Goal: Task Accomplishment & Management: Manage account settings

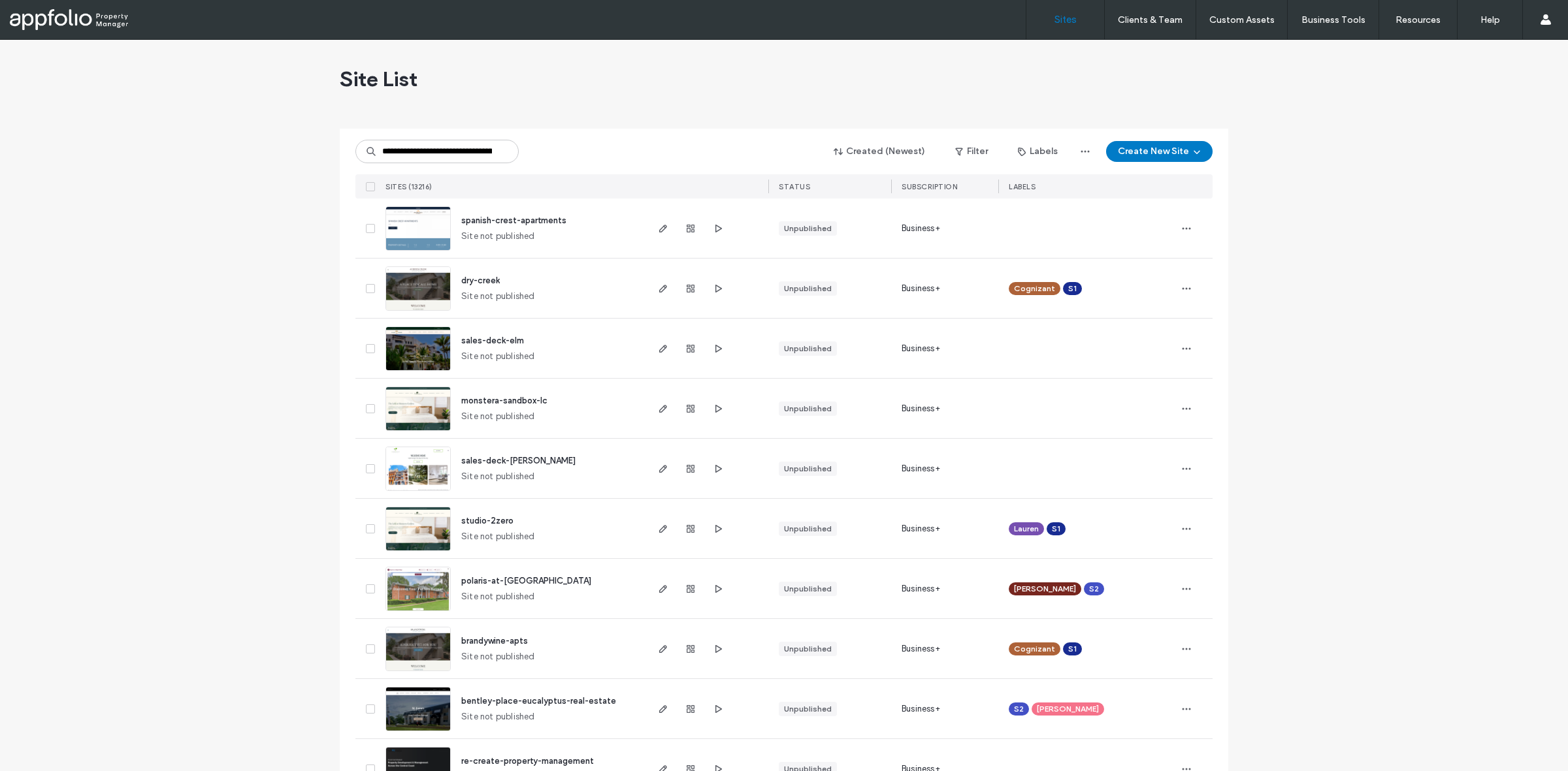
scroll to position [0, 88]
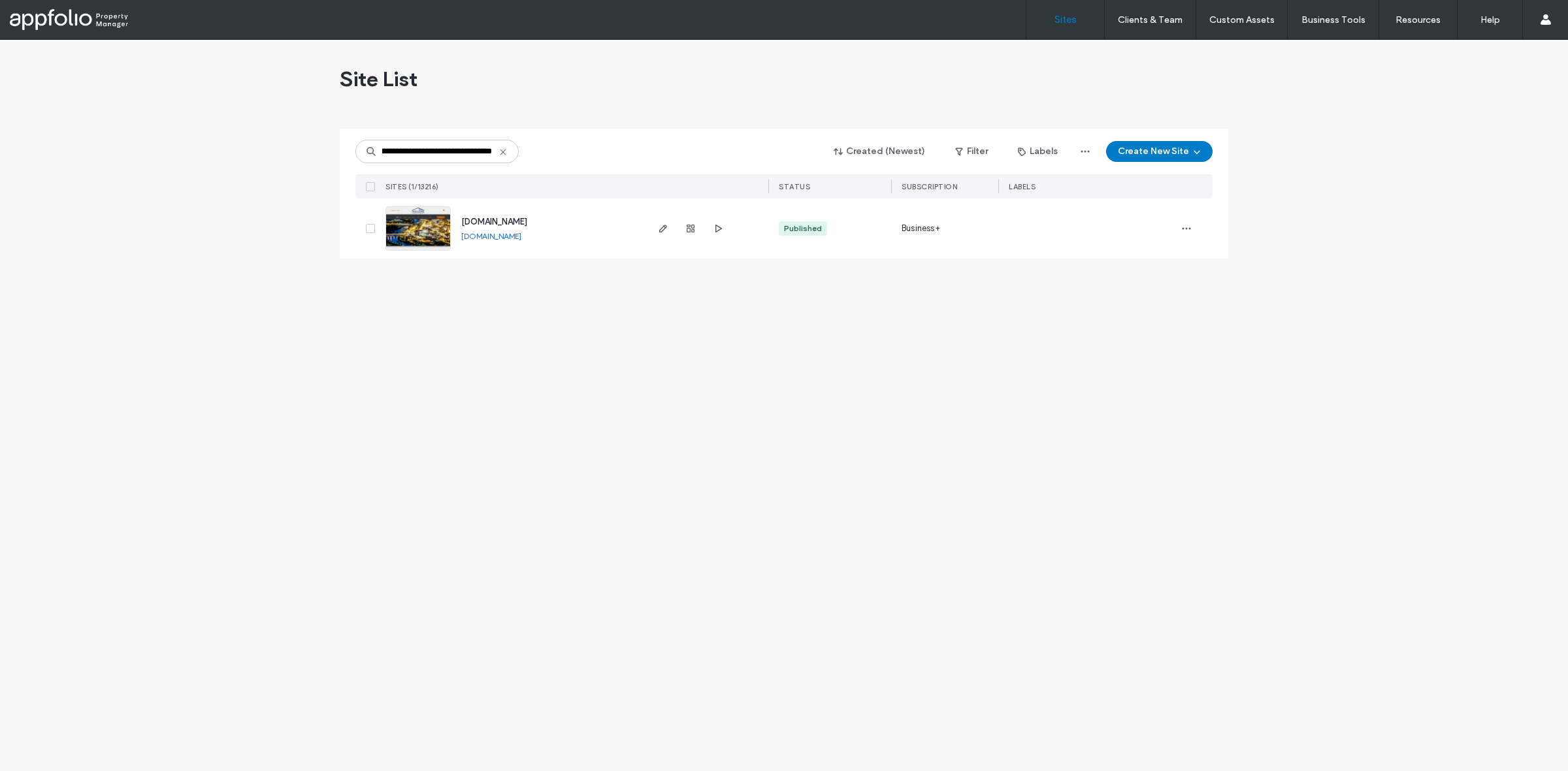
type input "**********"
click at [413, 236] on link at bounding box center [418, 229] width 65 height 44
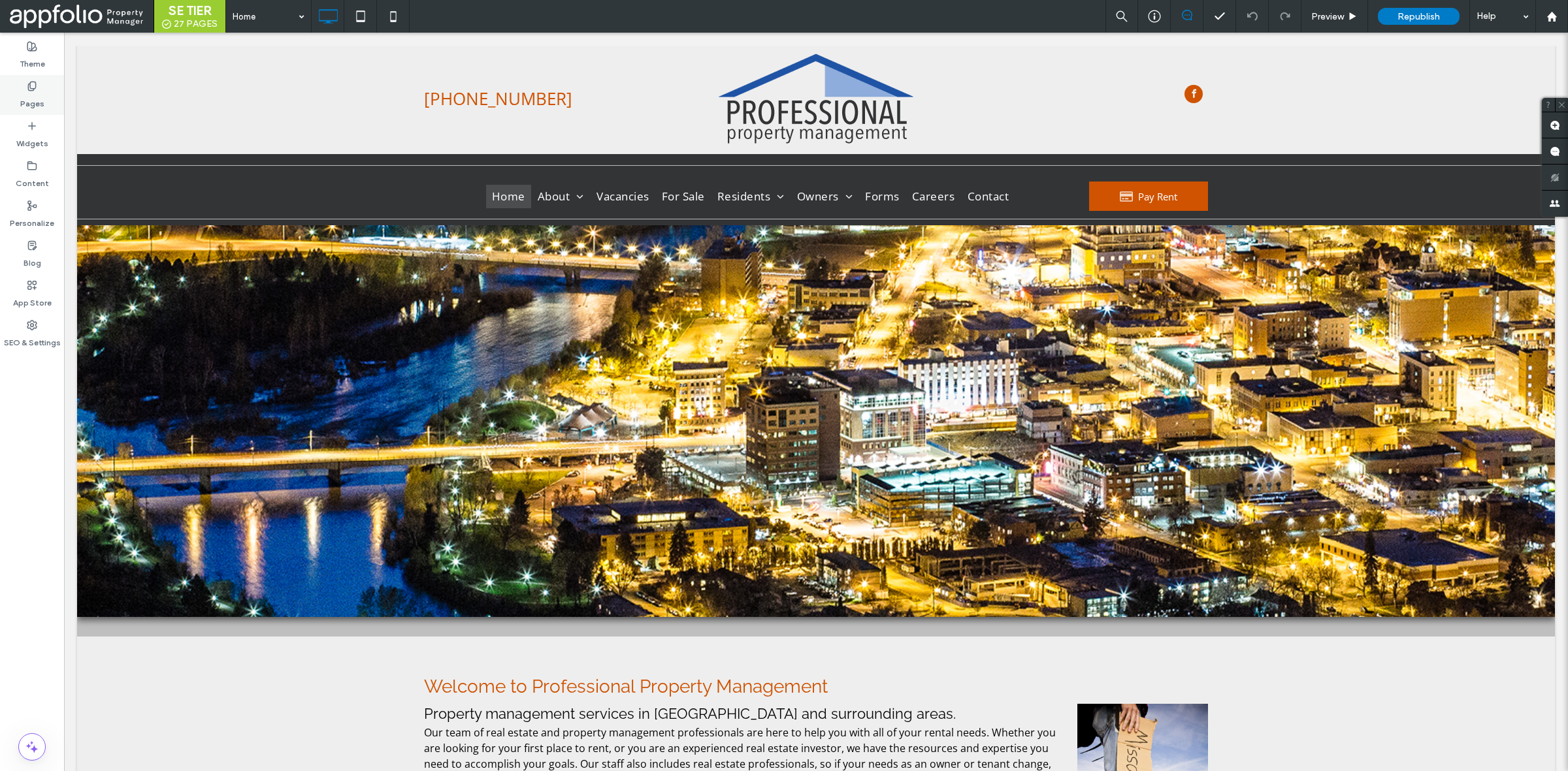
click at [30, 98] on label "Pages" at bounding box center [32, 100] width 24 height 18
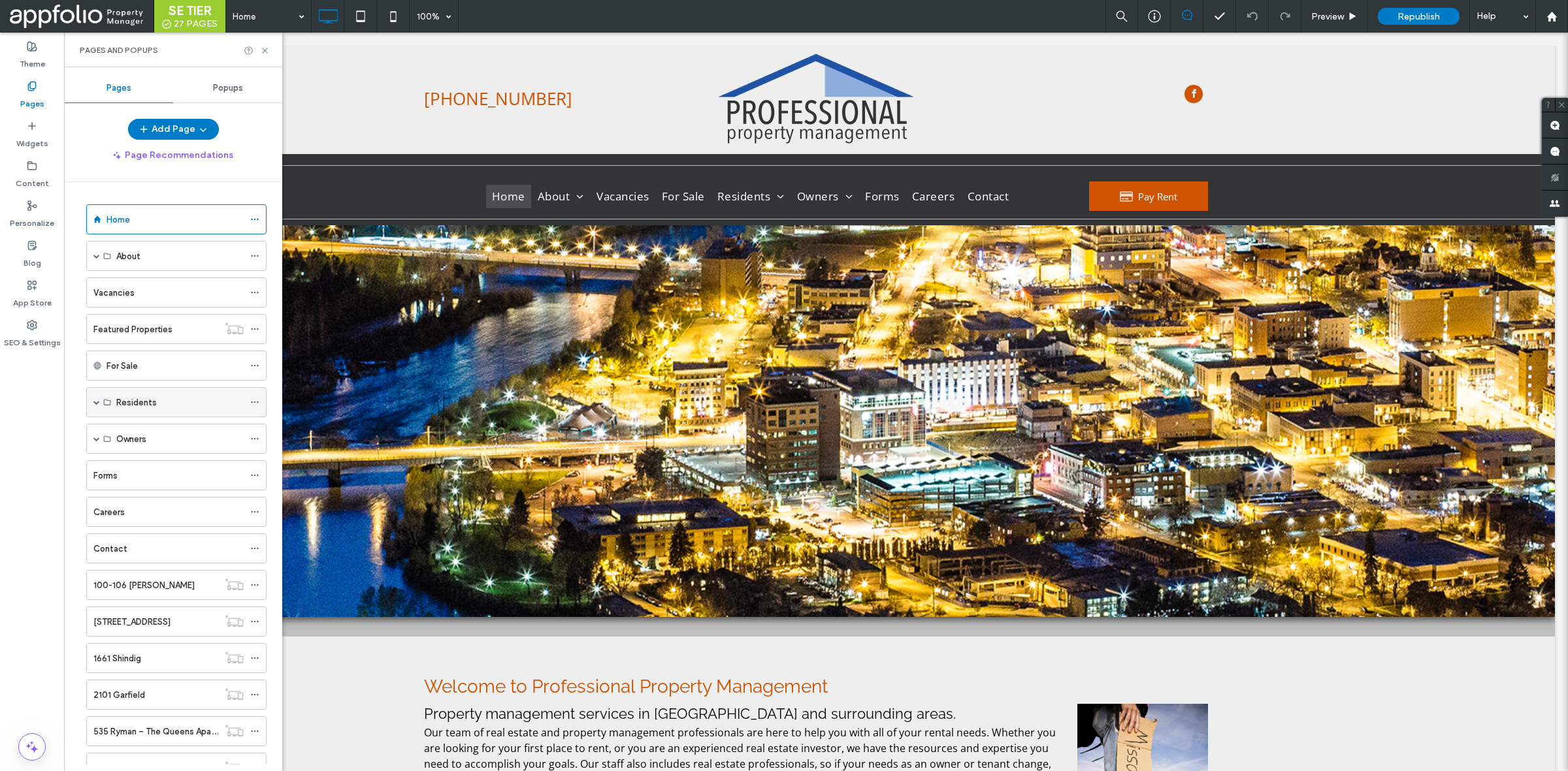
click at [92, 402] on div "Residents" at bounding box center [176, 402] width 180 height 30
click at [94, 447] on span at bounding box center [97, 438] width 7 height 29
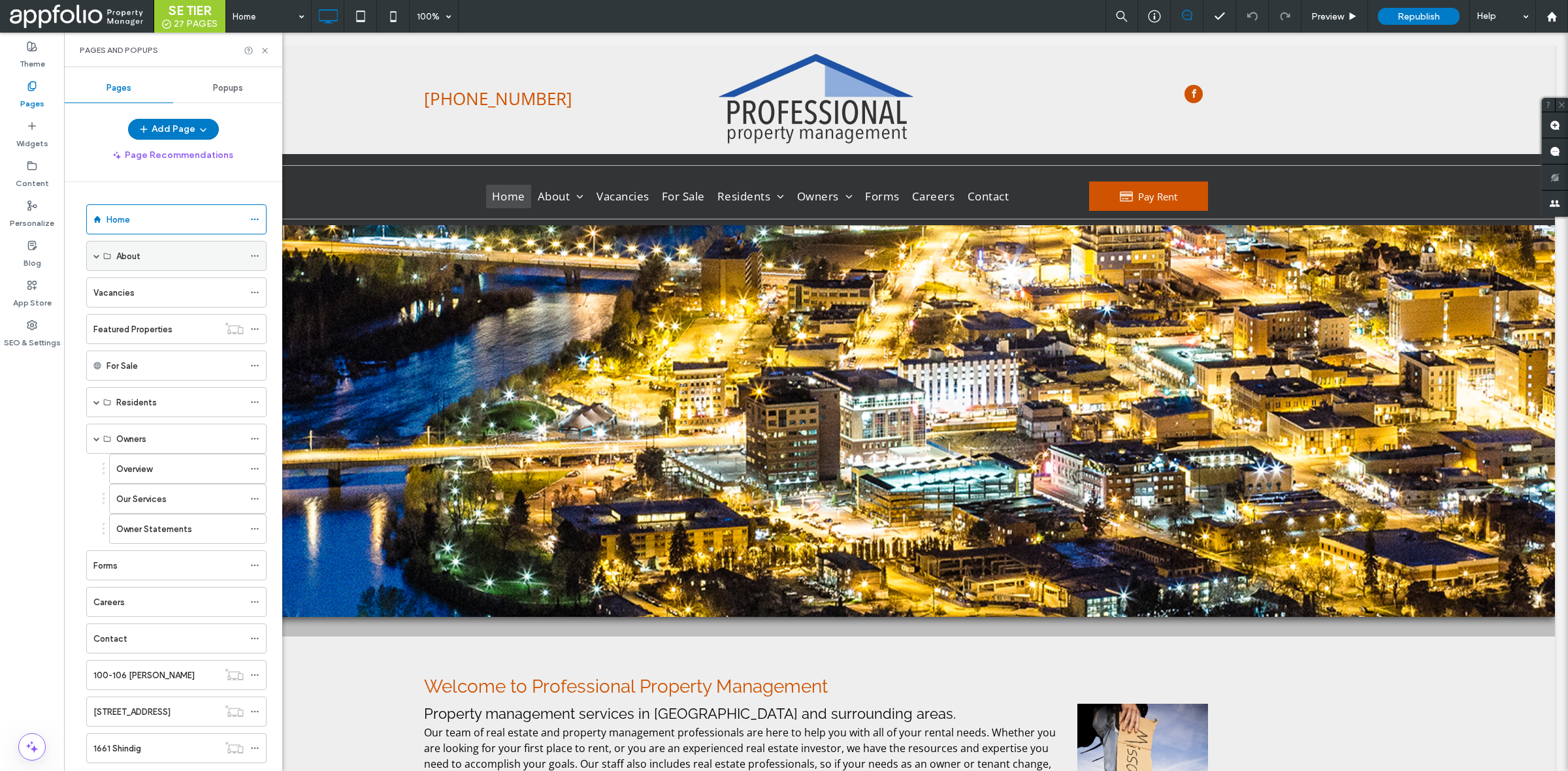
click at [94, 258] on span at bounding box center [97, 255] width 7 height 7
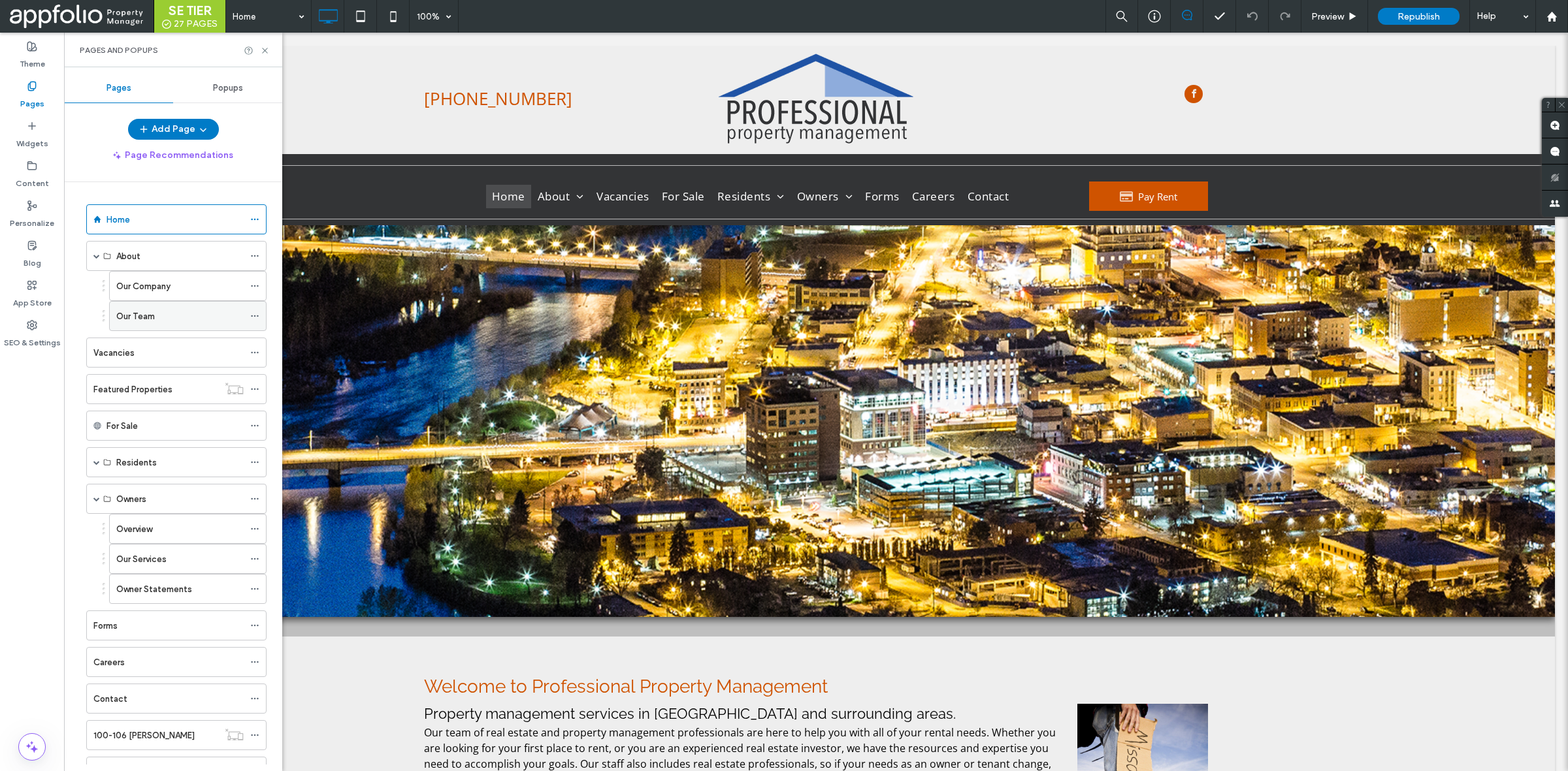
click at [144, 324] on label "Our Team" at bounding box center [136, 316] width 38 height 23
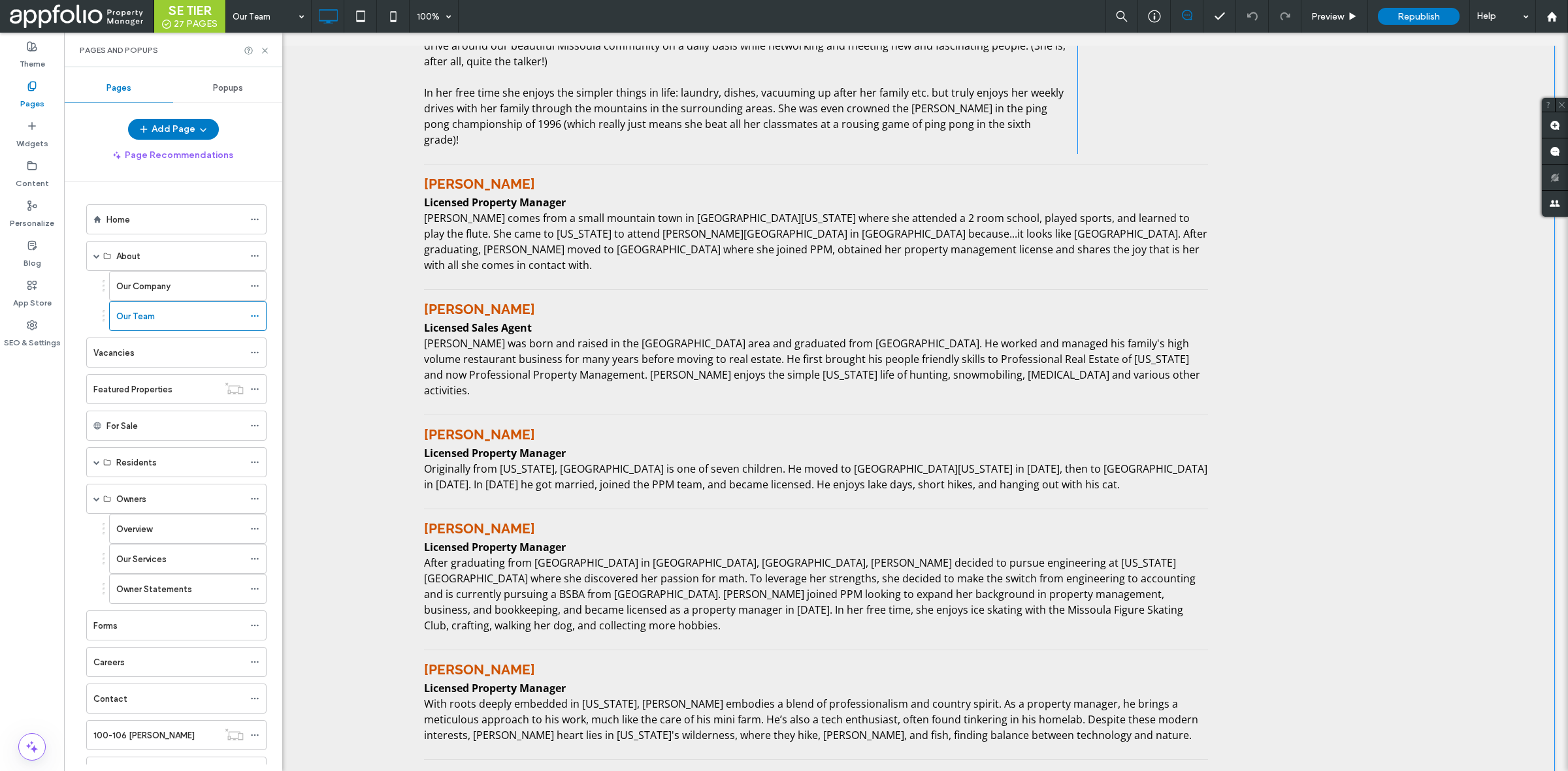
scroll to position [695, 0]
click at [443, 423] on div at bounding box center [451, 433] width 55 height 20
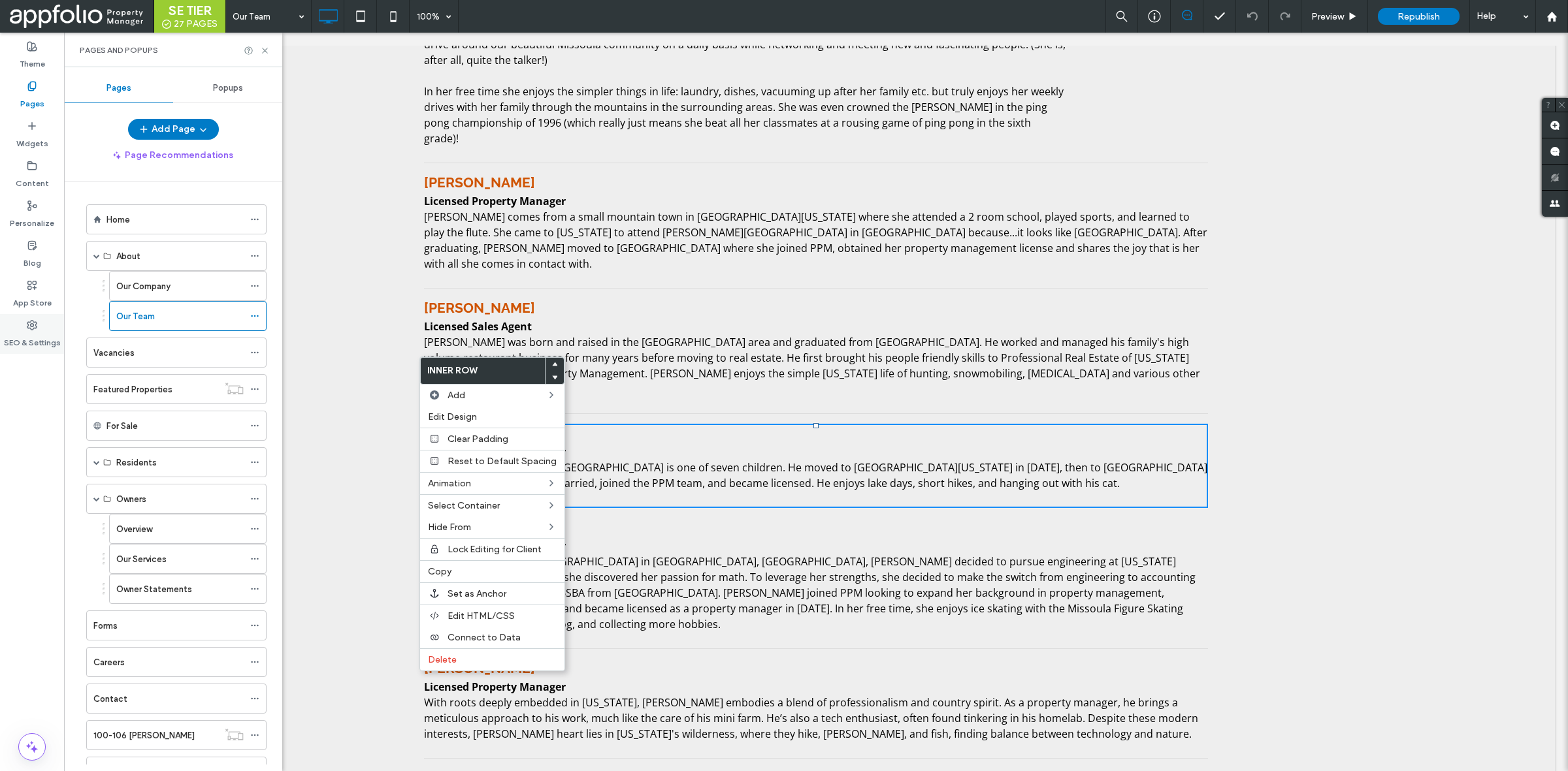
click at [36, 335] on label "SEO & Settings" at bounding box center [32, 339] width 57 height 18
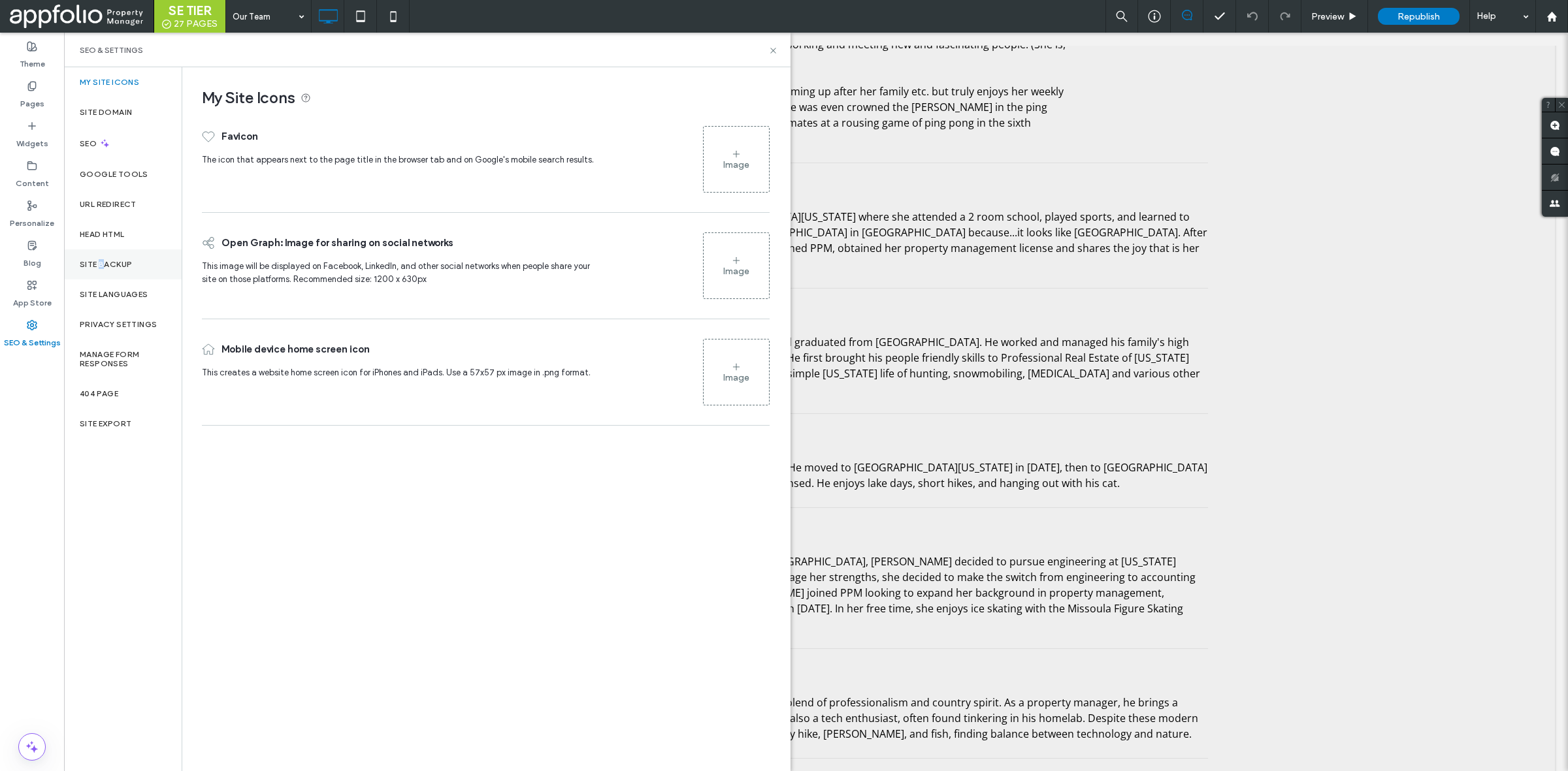
click at [101, 265] on label "Site Backup" at bounding box center [106, 264] width 52 height 9
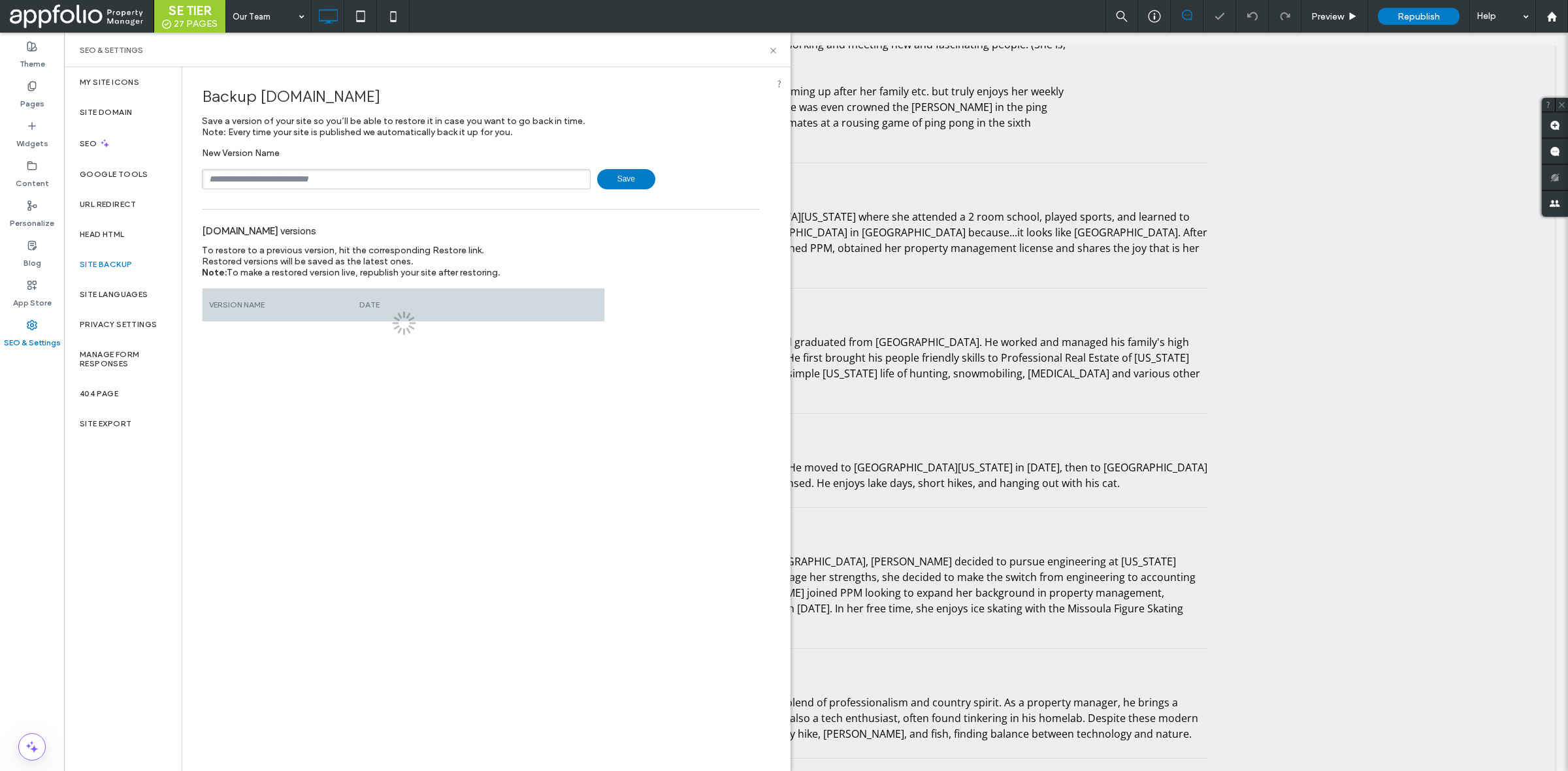
click at [324, 175] on input "text" at bounding box center [396, 179] width 389 height 20
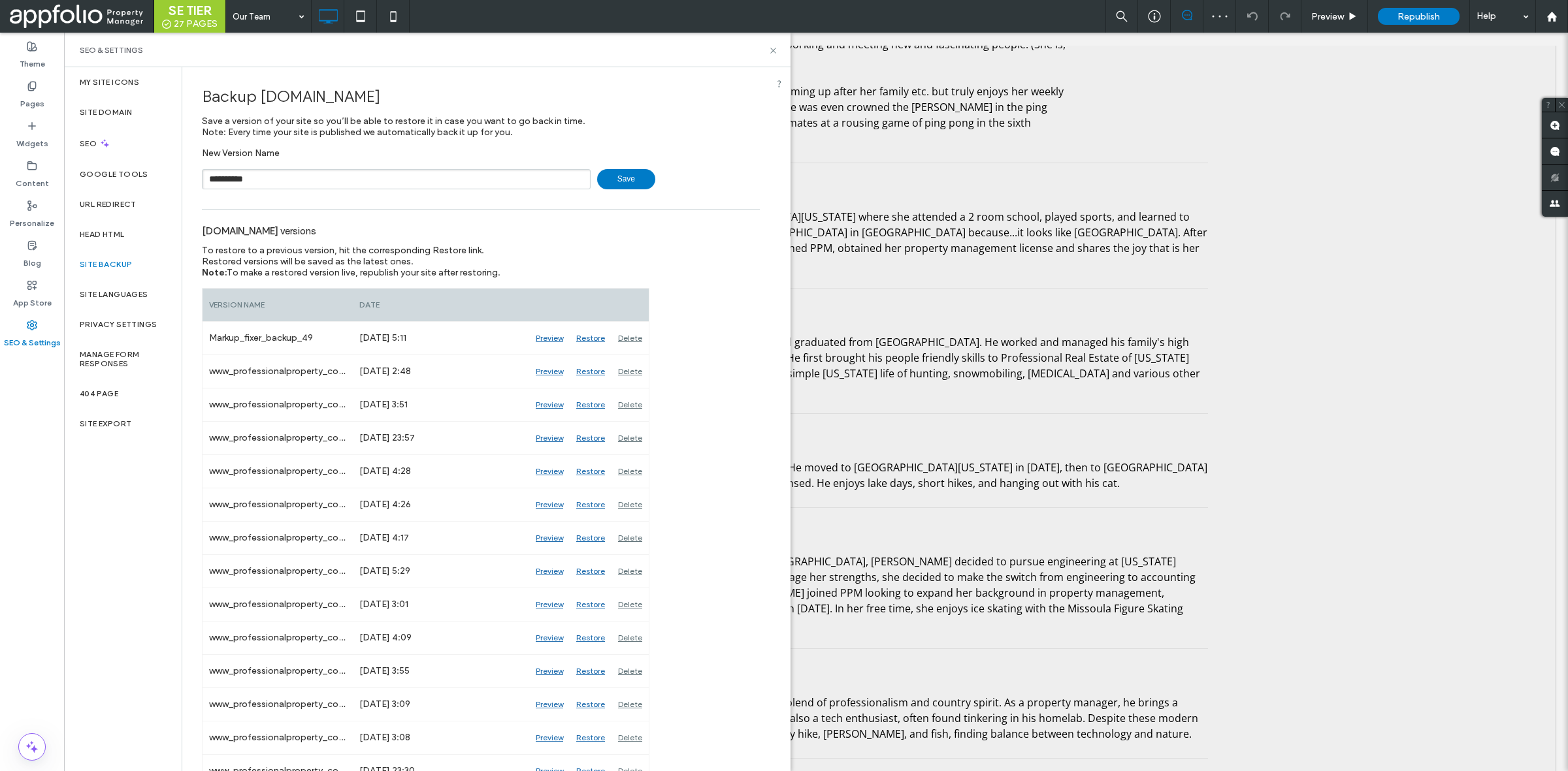
type input "**********"
click at [608, 173] on span "Save" at bounding box center [626, 179] width 58 height 20
click at [771, 53] on icon at bounding box center [773, 50] width 10 height 10
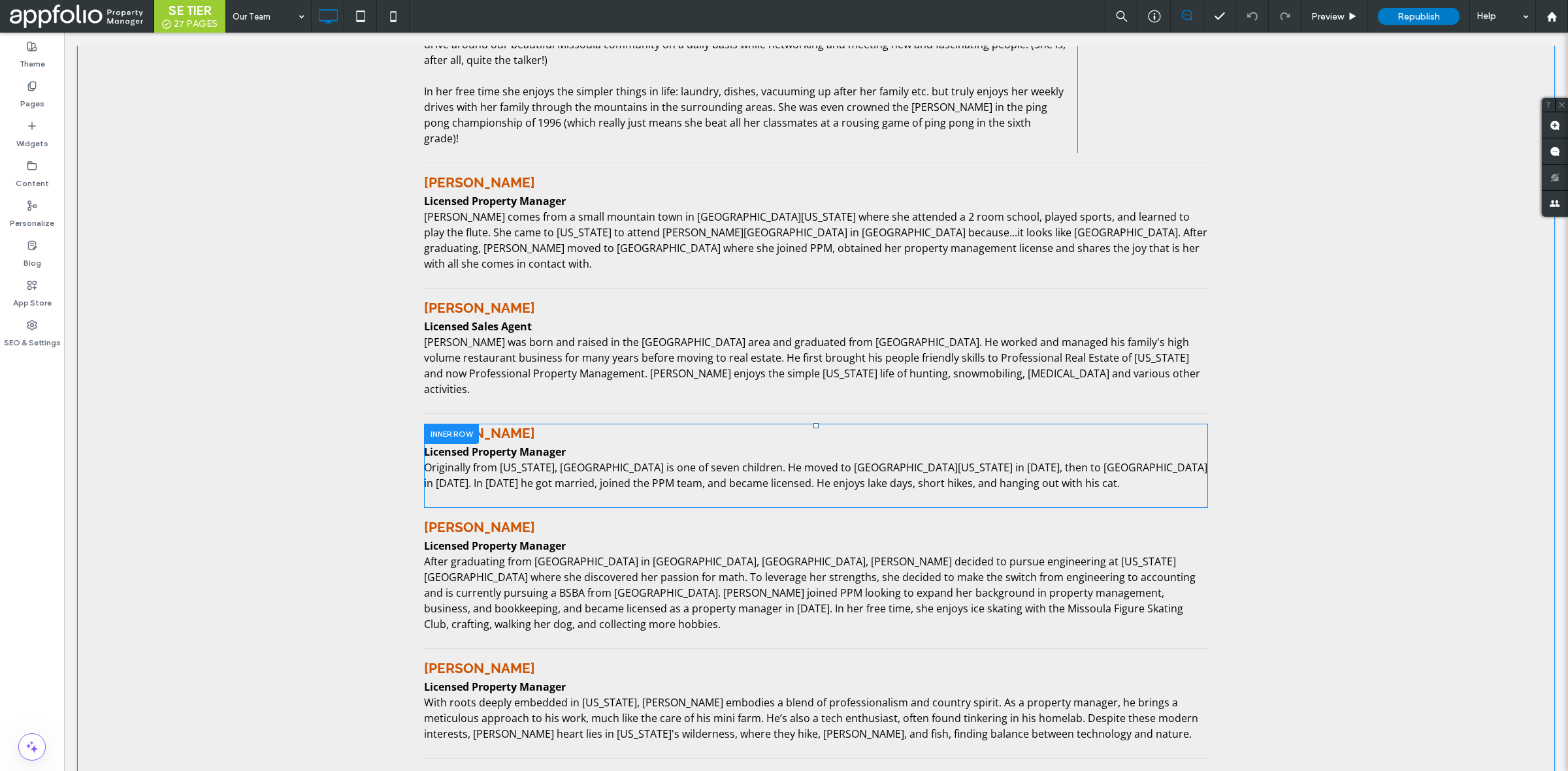
click at [461, 423] on div at bounding box center [451, 433] width 55 height 20
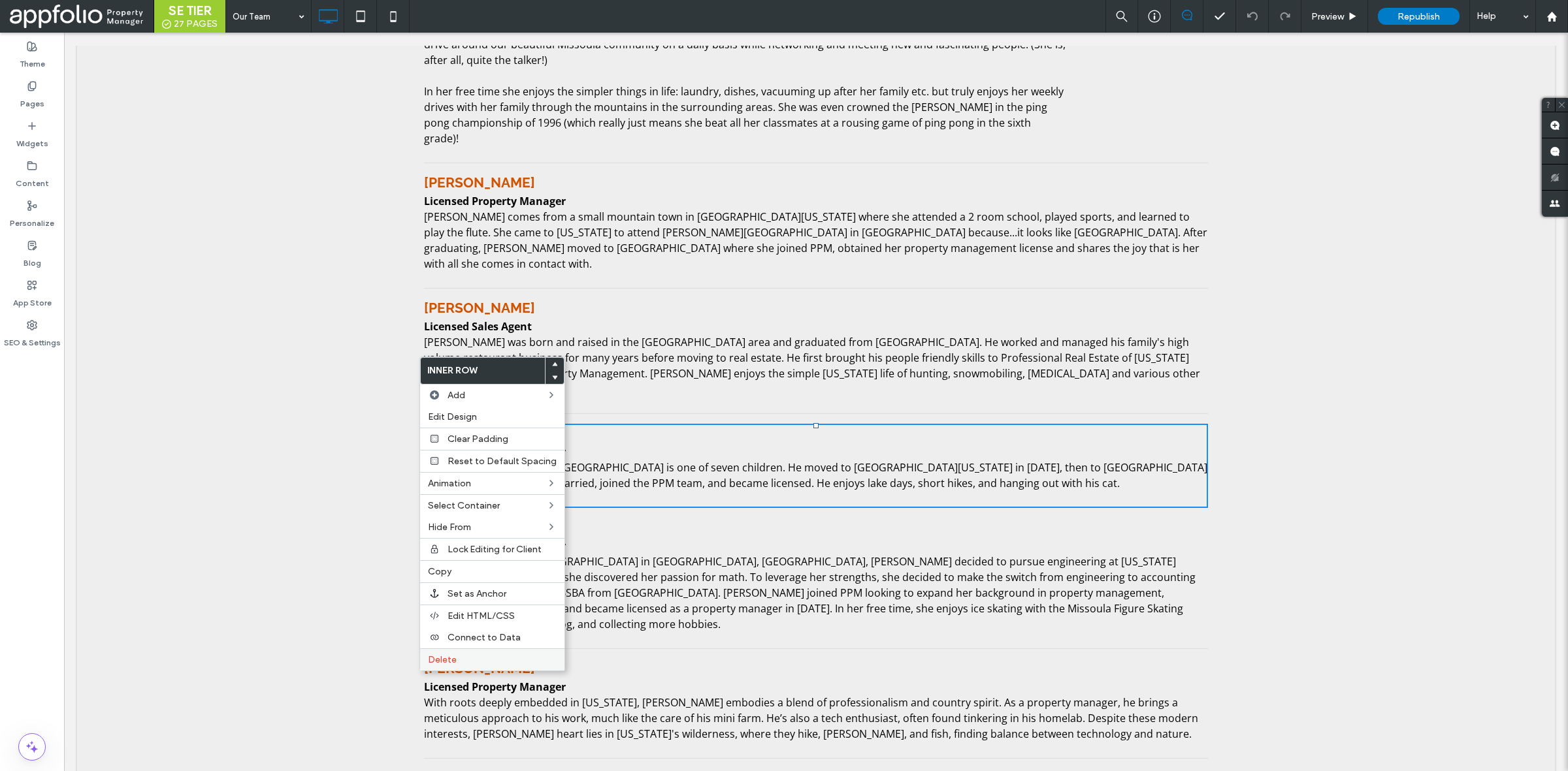
click at [438, 671] on div "Delete" at bounding box center [492, 660] width 145 height 22
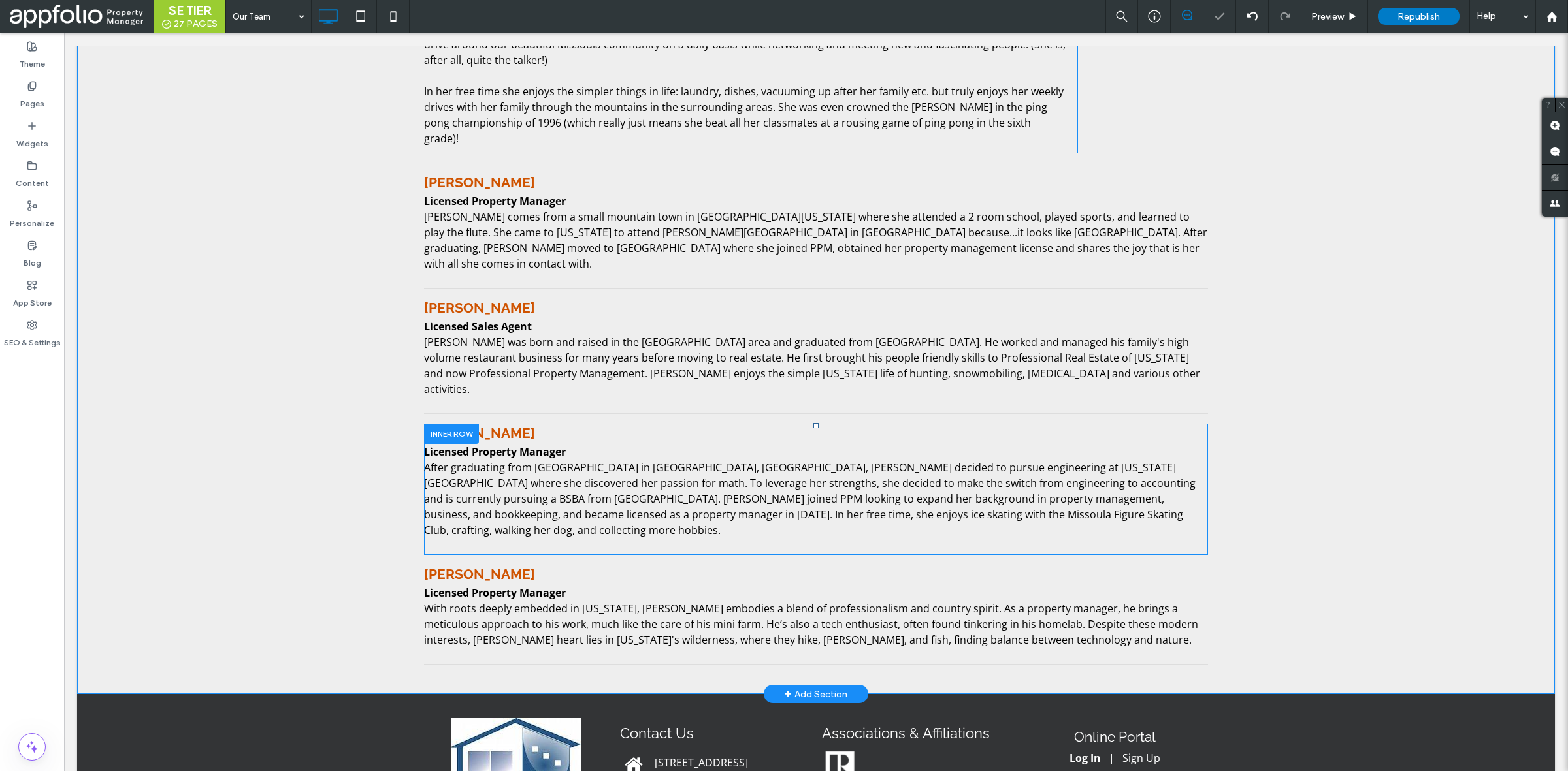
click at [427, 423] on div at bounding box center [451, 433] width 55 height 20
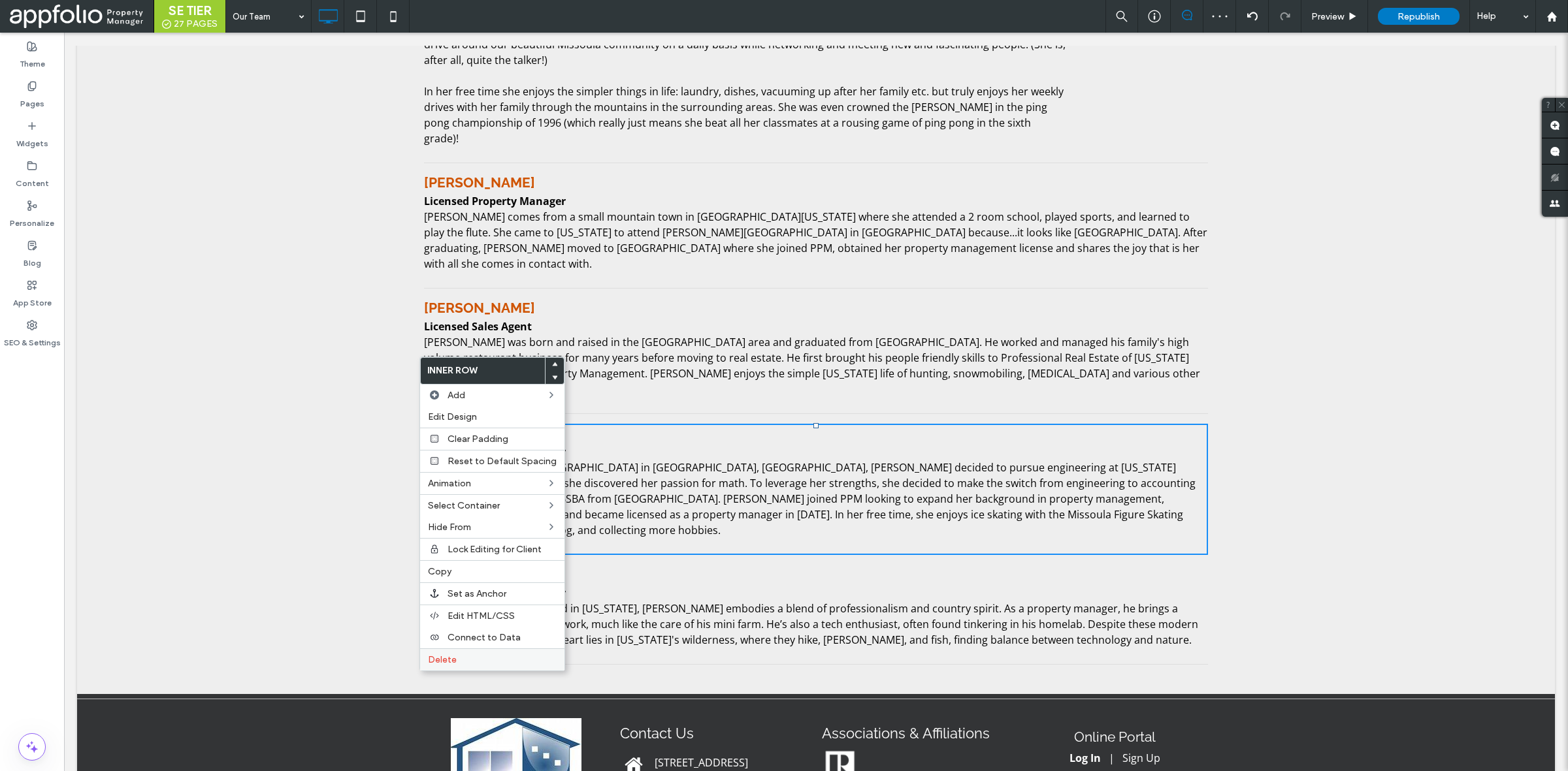
click at [439, 665] on span "Delete" at bounding box center [442, 660] width 29 height 11
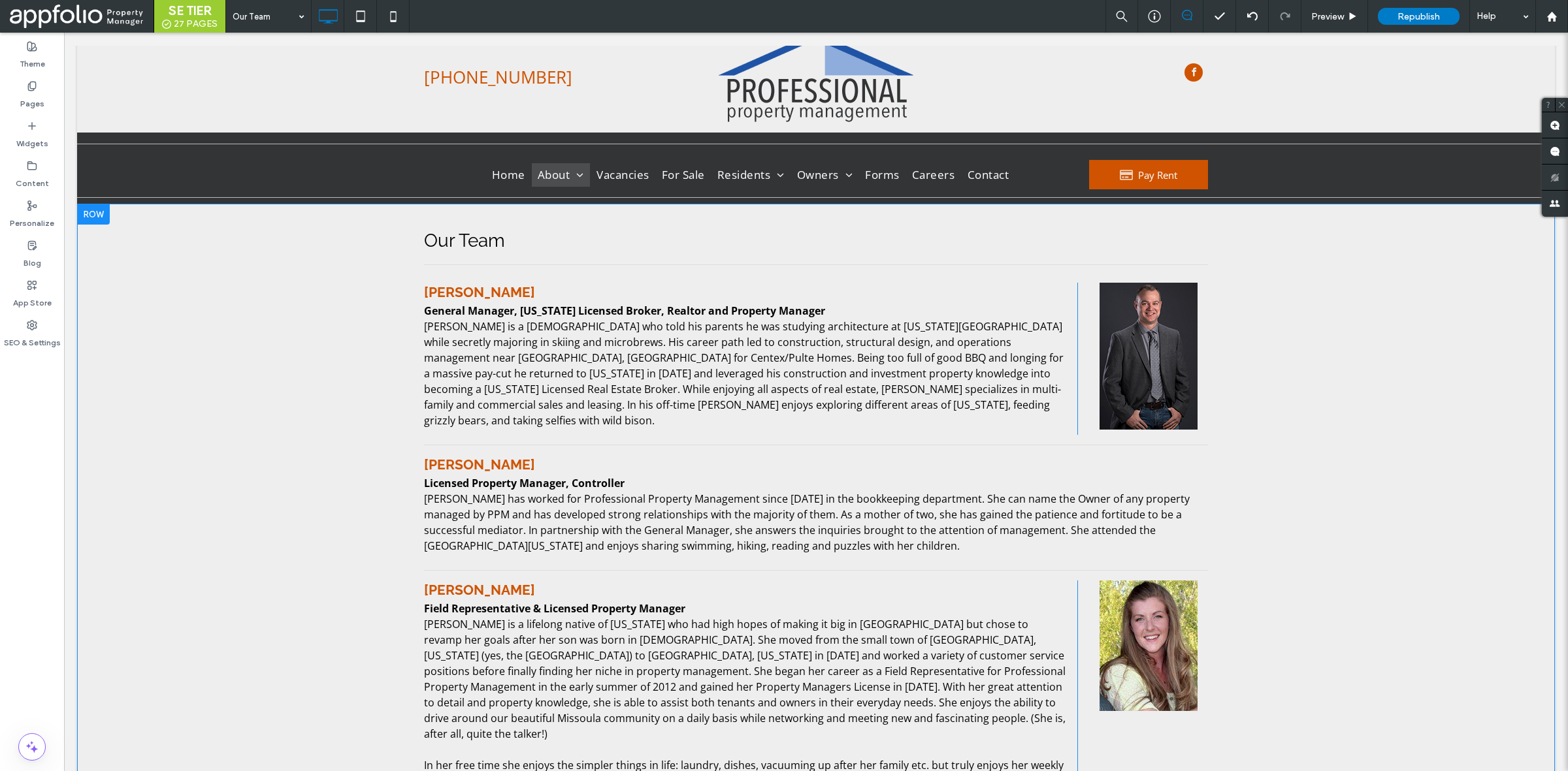
scroll to position [21, 0]
click at [1425, 11] on span "Republish" at bounding box center [1419, 16] width 43 height 11
